Goal: Task Accomplishment & Management: Manage account settings

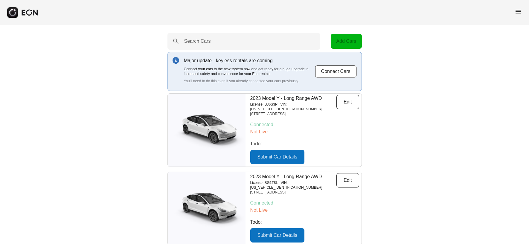
click at [519, 11] on span "menu" at bounding box center [518, 11] width 7 height 7
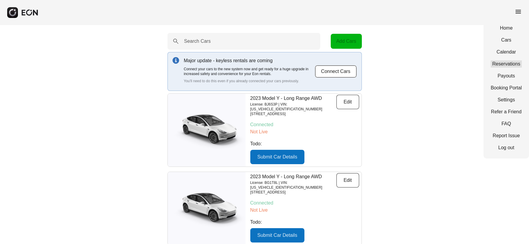
click at [505, 62] on link "Reservations" at bounding box center [506, 63] width 31 height 7
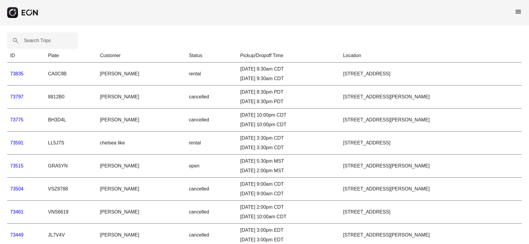
click at [40, 39] on label "Search Trips" at bounding box center [37, 40] width 27 height 7
click at [40, 39] on Trips "Search Trips" at bounding box center [42, 40] width 71 height 17
paste Trips "*****"
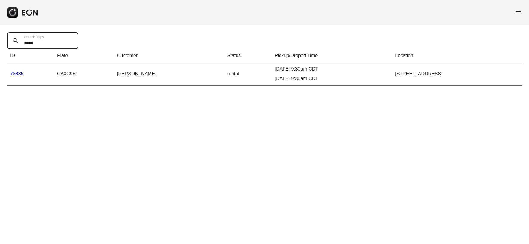
type Trips "*****"
click at [18, 73] on link "73835" at bounding box center [16, 73] width 13 height 5
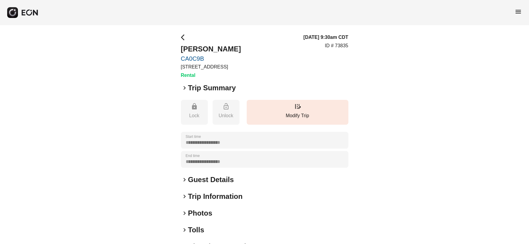
click at [183, 88] on span "keyboard_arrow_right" at bounding box center [184, 87] width 7 height 7
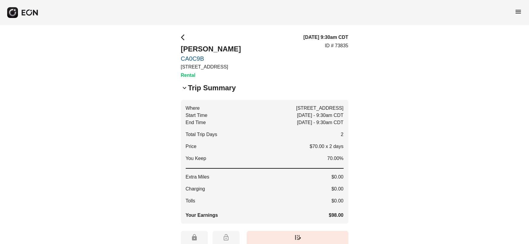
scroll to position [186, 0]
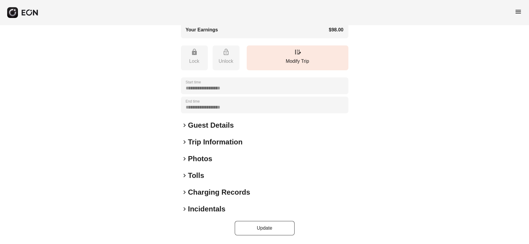
click at [200, 126] on h2 "Guest Details" at bounding box center [211, 126] width 46 height 10
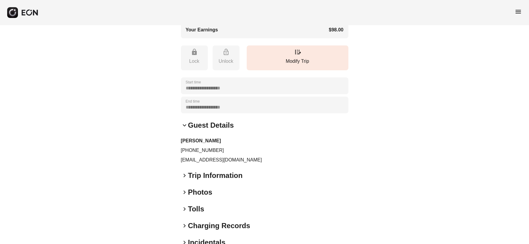
click at [203, 177] on h2 "Trip Information" at bounding box center [215, 176] width 55 height 10
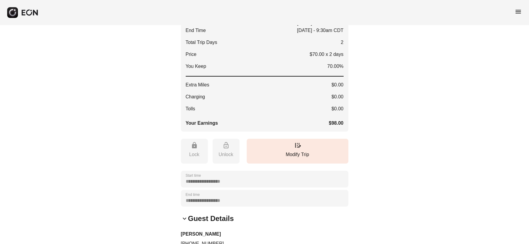
scroll to position [84, 0]
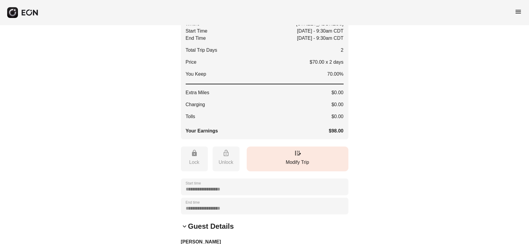
click at [312, 158] on button "edit_road Modify Trip" at bounding box center [298, 159] width 102 height 25
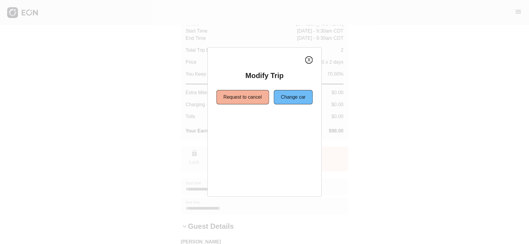
click at [312, 60] on button "X" at bounding box center [309, 59] width 7 height 7
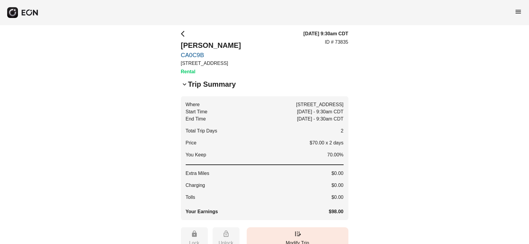
scroll to position [0, 0]
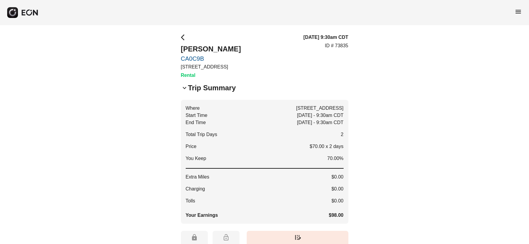
click at [184, 38] on span "arrow_back_ios" at bounding box center [184, 37] width 7 height 7
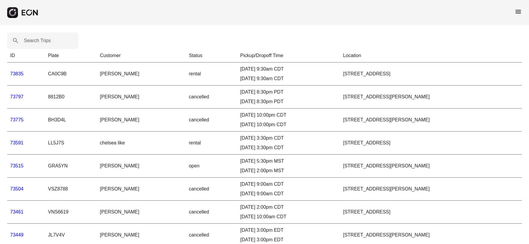
click at [14, 75] on link "73835" at bounding box center [16, 73] width 13 height 5
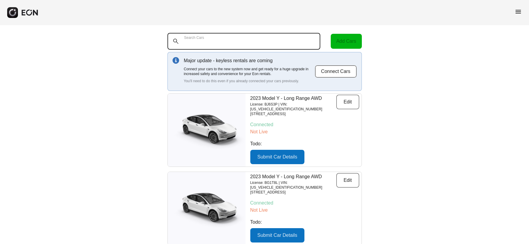
click at [279, 42] on Cars "Search Cars" at bounding box center [244, 41] width 153 height 17
paste Cars "******"
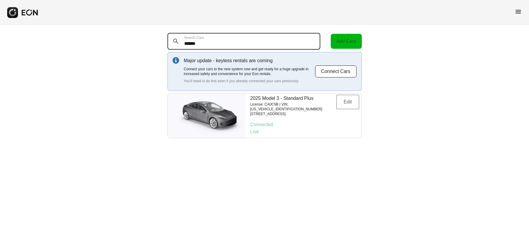
type Cars "******"
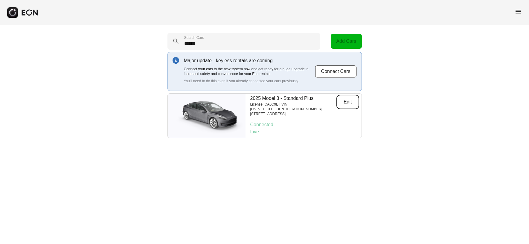
click at [348, 102] on button "Edit" at bounding box center [348, 102] width 23 height 14
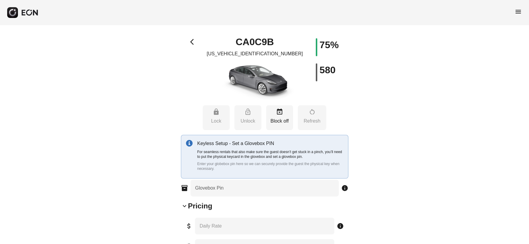
click at [516, 11] on span "menu" at bounding box center [518, 11] width 7 height 7
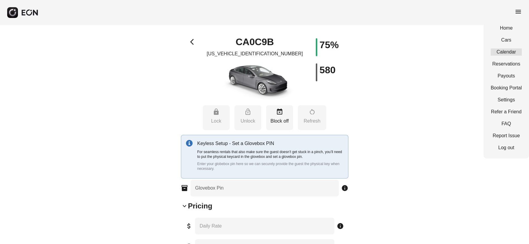
click at [511, 51] on link "Calendar" at bounding box center [506, 51] width 31 height 7
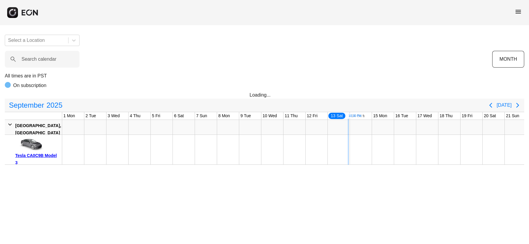
scroll to position [0, 202]
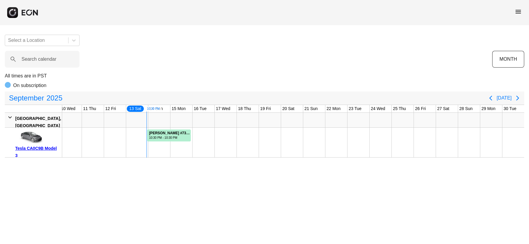
click at [469, 37] on div "Select a Location Search calendar MONTH All times are in PST On subscription [D…" at bounding box center [264, 94] width 529 height 128
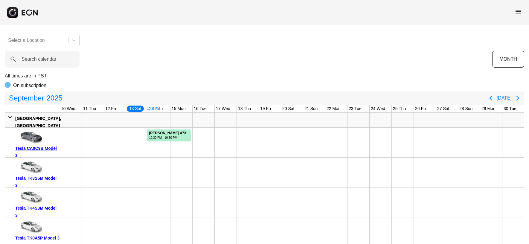
click at [30, 12] on icon "button" at bounding box center [30, 12] width 18 height 7
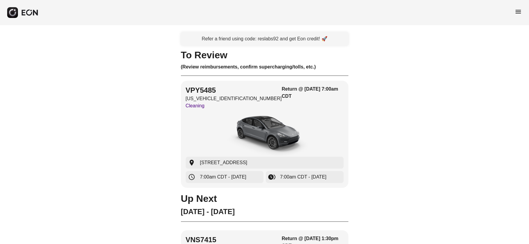
click at [518, 11] on span "menu" at bounding box center [518, 11] width 7 height 7
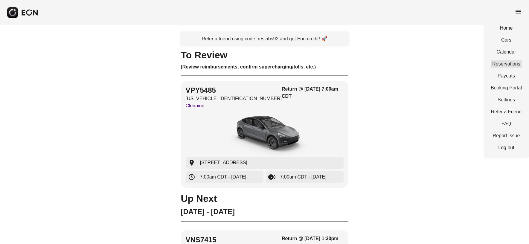
click at [502, 62] on link "Reservations" at bounding box center [506, 63] width 31 height 7
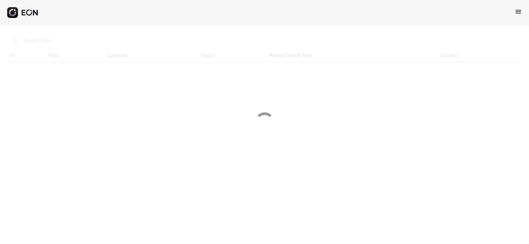
click at [520, 14] on span "menu" at bounding box center [518, 11] width 7 height 7
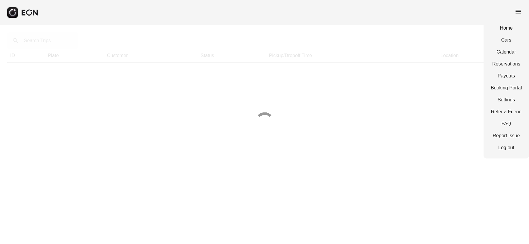
click at [519, 10] on span "menu" at bounding box center [518, 11] width 7 height 7
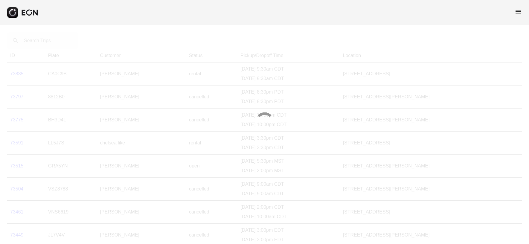
click at [519, 11] on span "menu" at bounding box center [518, 11] width 7 height 7
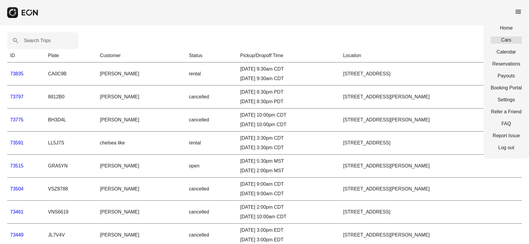
click at [512, 40] on link "Cars" at bounding box center [506, 40] width 31 height 7
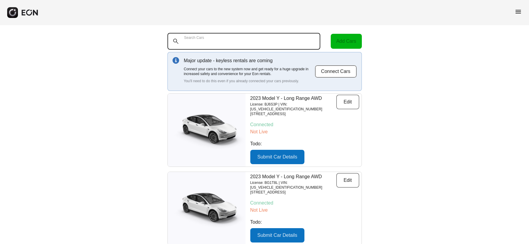
click at [235, 41] on Cars "Search Cars" at bounding box center [244, 41] width 153 height 17
paste Cars "******"
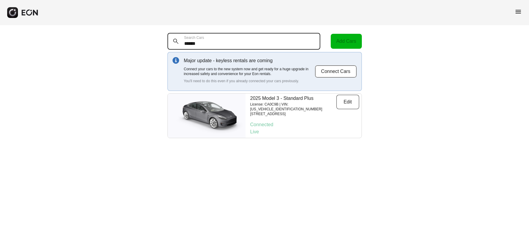
type Cars "******"
